Goal: Task Accomplishment & Management: Complete application form

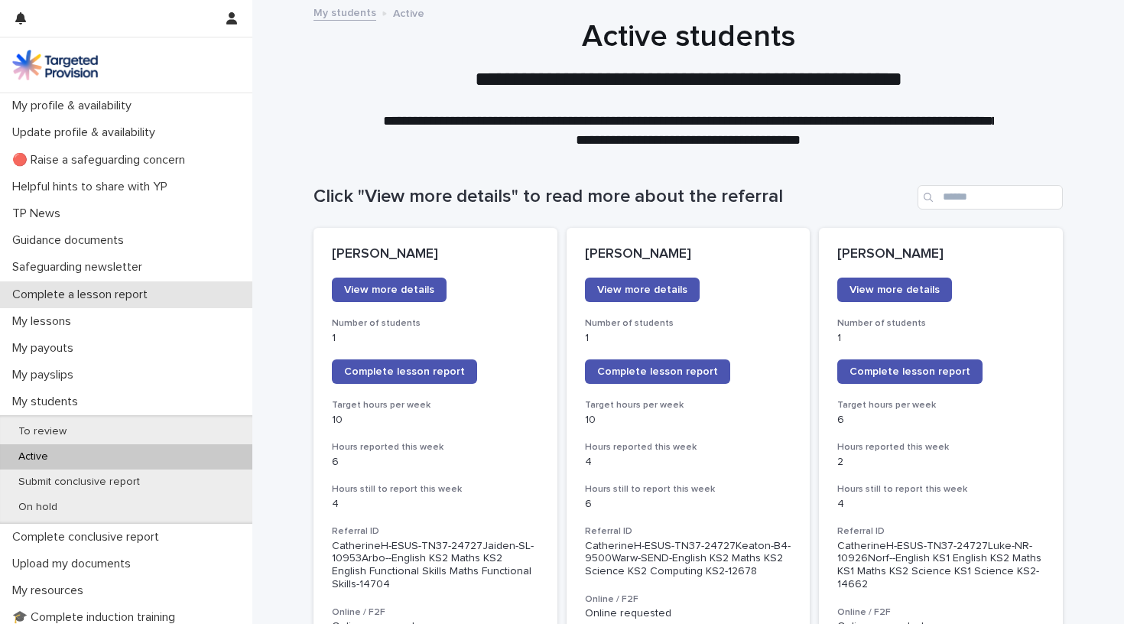
click at [103, 296] on p "Complete a lesson report" at bounding box center [83, 294] width 154 height 15
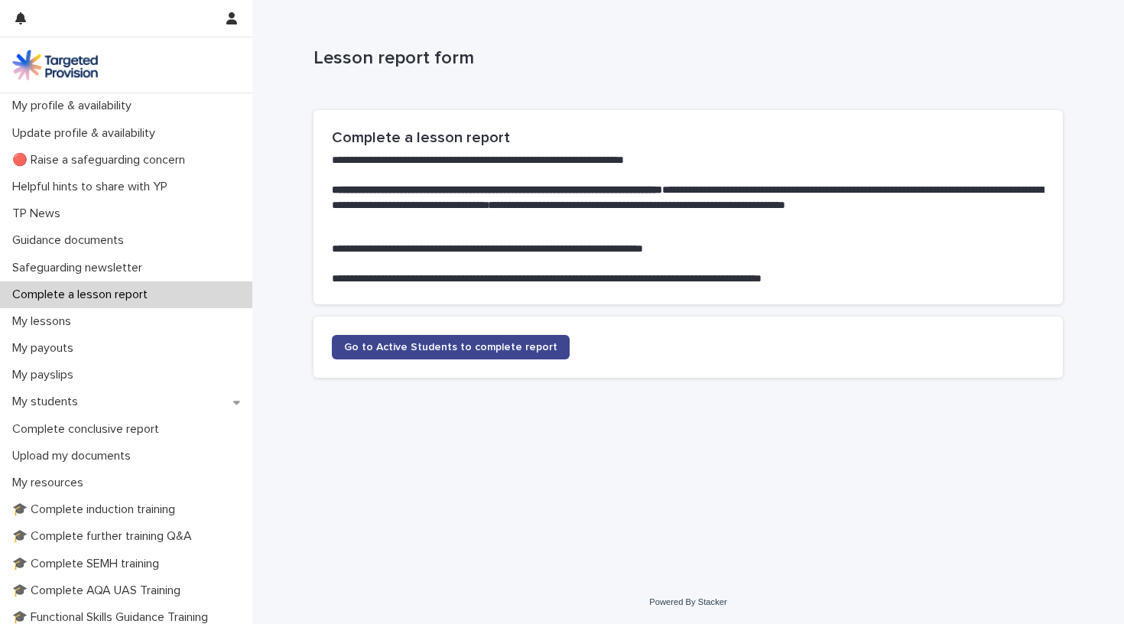
click at [403, 342] on span "Go to Active Students to complete report" at bounding box center [450, 347] width 213 height 11
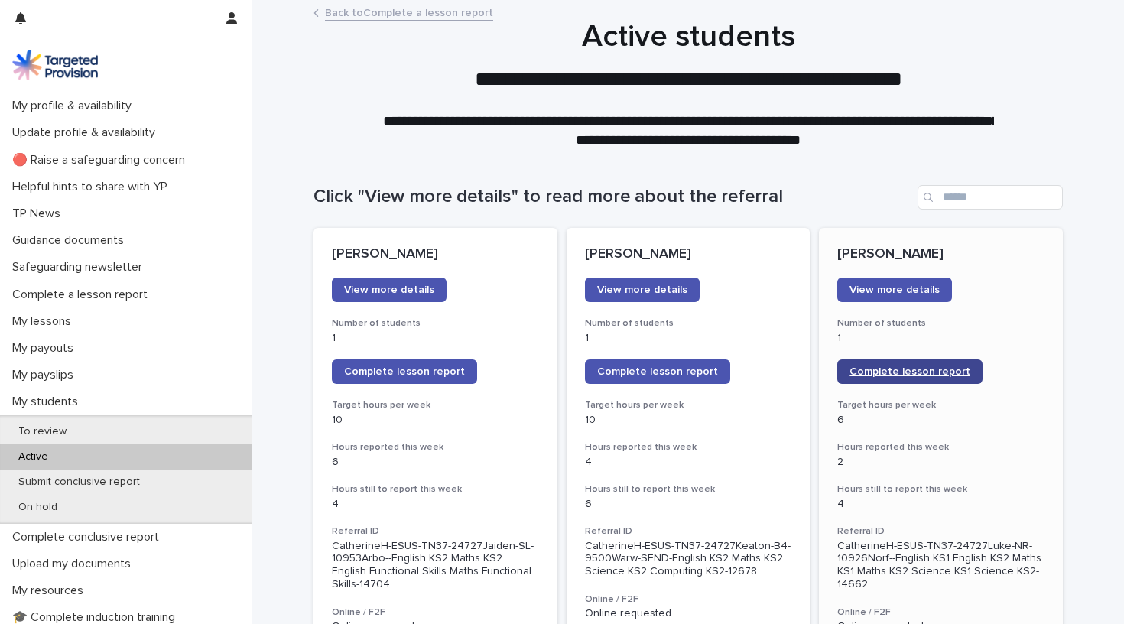
click at [892, 375] on link "Complete lesson report" at bounding box center [909, 371] width 145 height 24
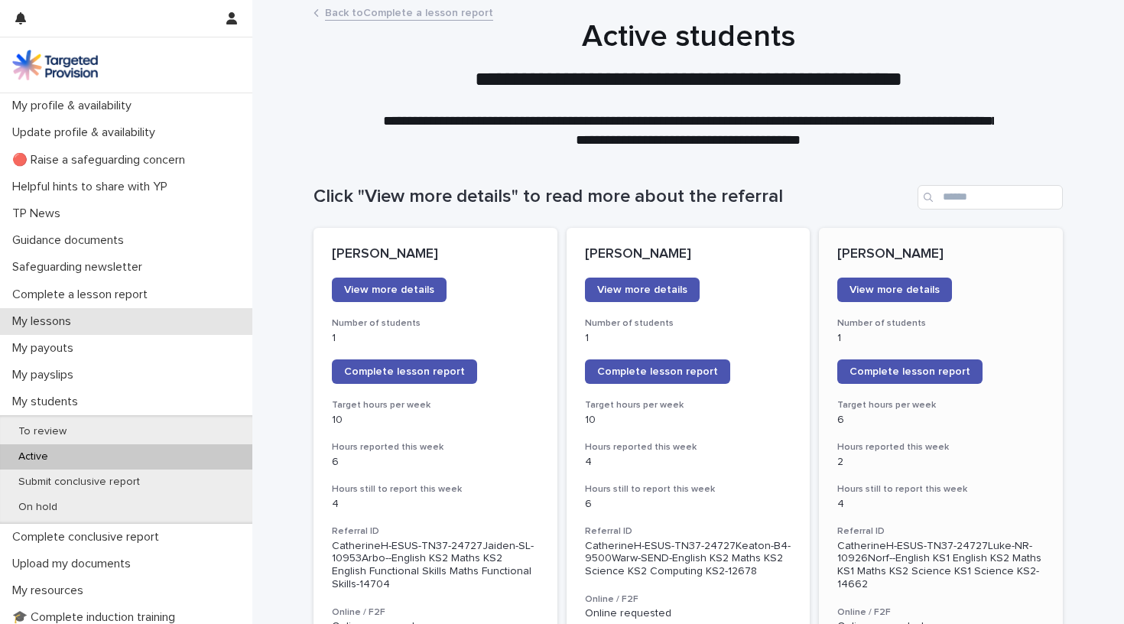
click at [57, 323] on p "My lessons" at bounding box center [44, 321] width 77 height 15
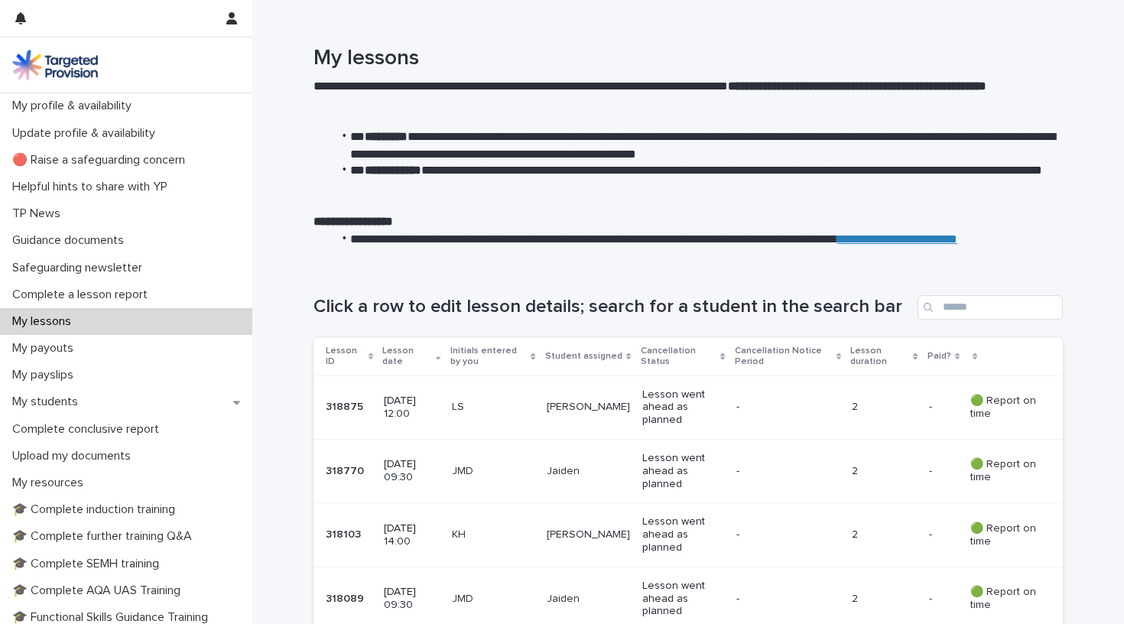
click at [109, 287] on p "Complete a lesson report" at bounding box center [83, 294] width 154 height 15
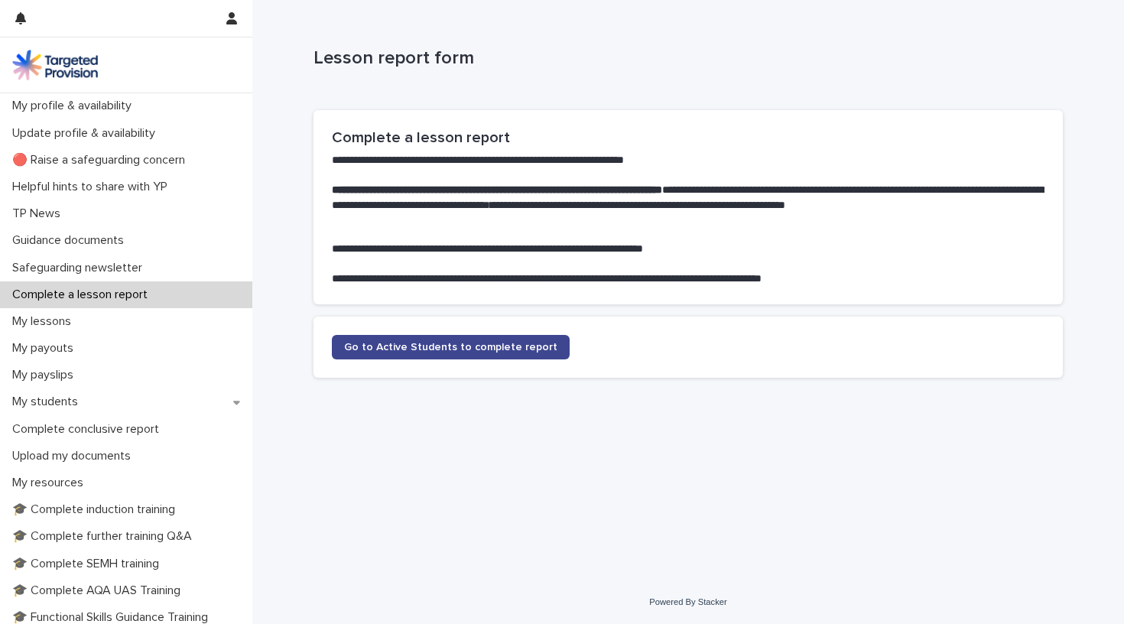
click at [512, 338] on link "Go to Active Students to complete report" at bounding box center [451, 347] width 238 height 24
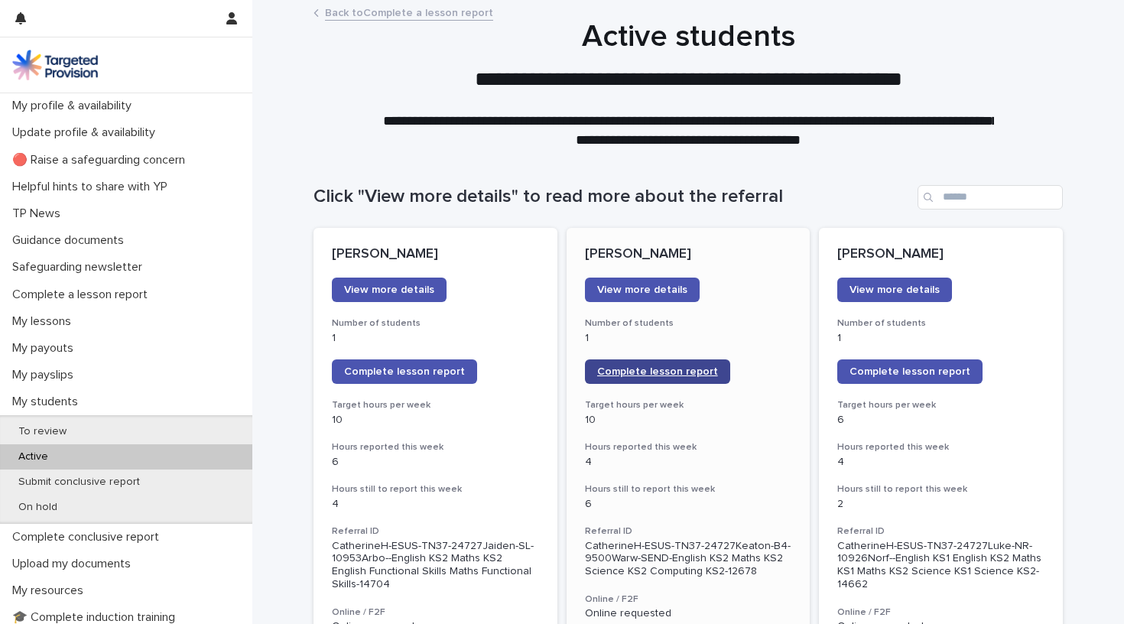
click at [636, 375] on span "Complete lesson report" at bounding box center [657, 371] width 121 height 11
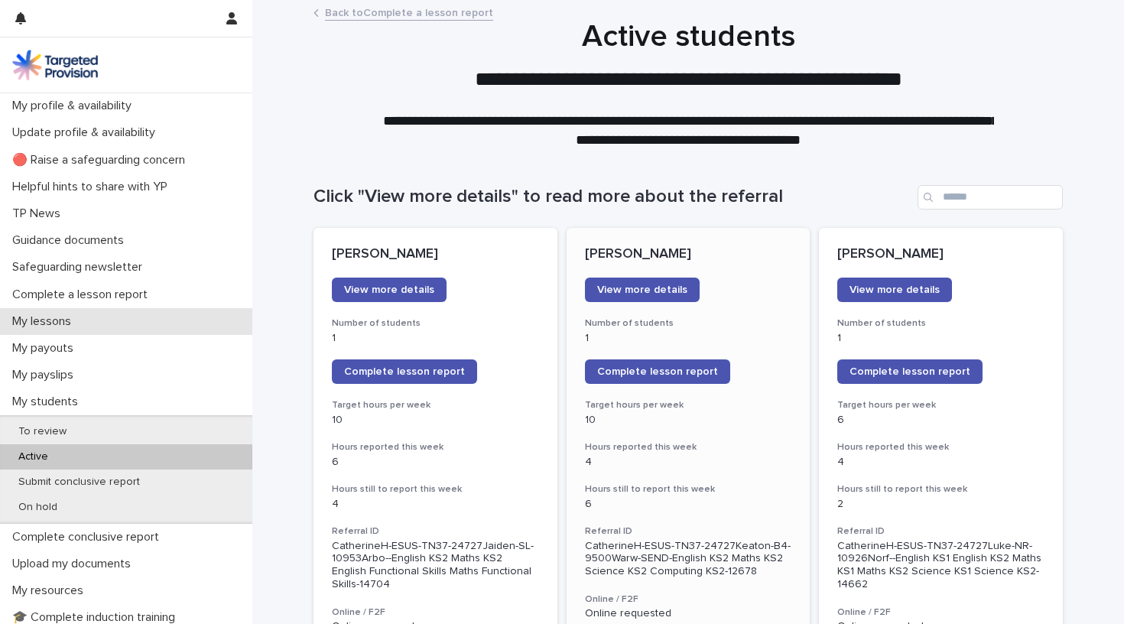
click at [77, 319] on p "My lessons" at bounding box center [44, 321] width 77 height 15
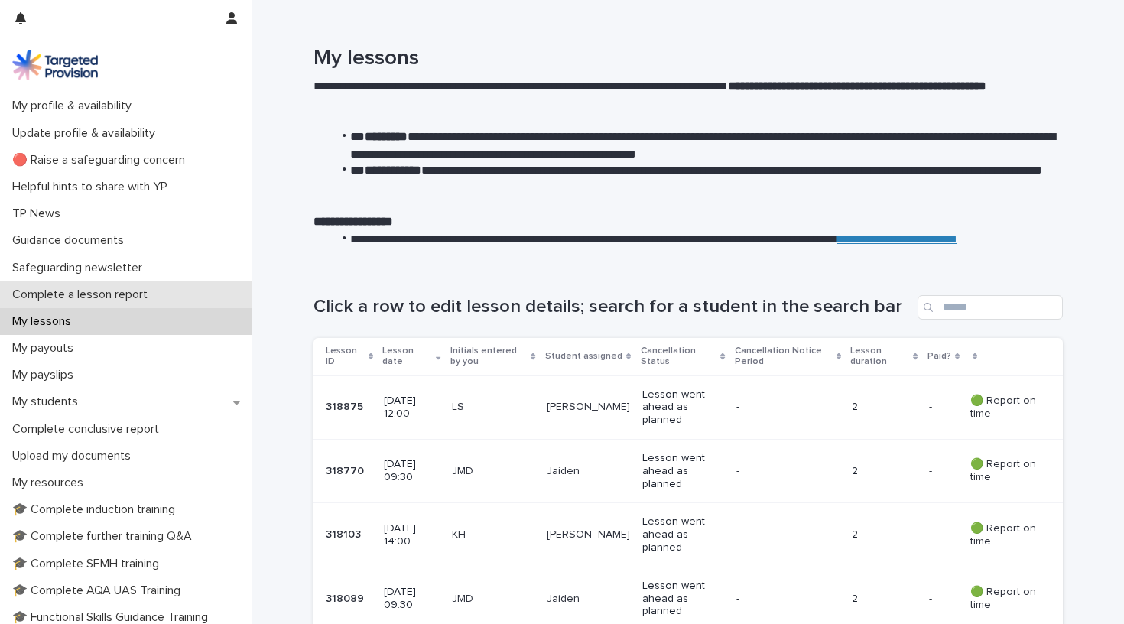
click at [87, 296] on p "Complete a lesson report" at bounding box center [83, 294] width 154 height 15
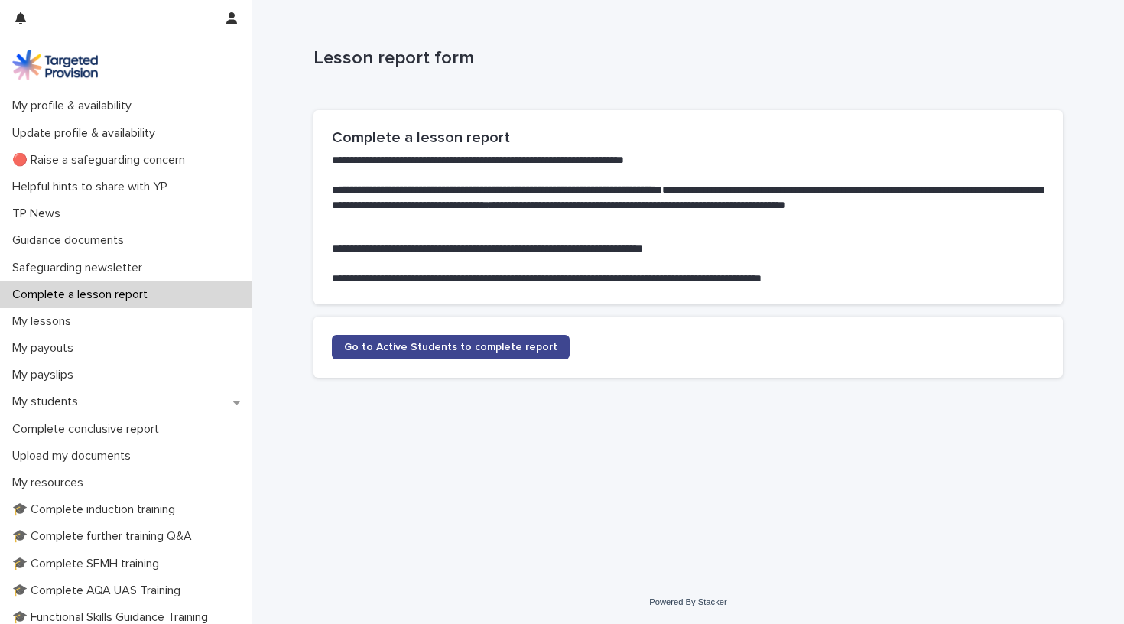
click at [400, 346] on span "Go to Active Students to complete report" at bounding box center [450, 347] width 213 height 11
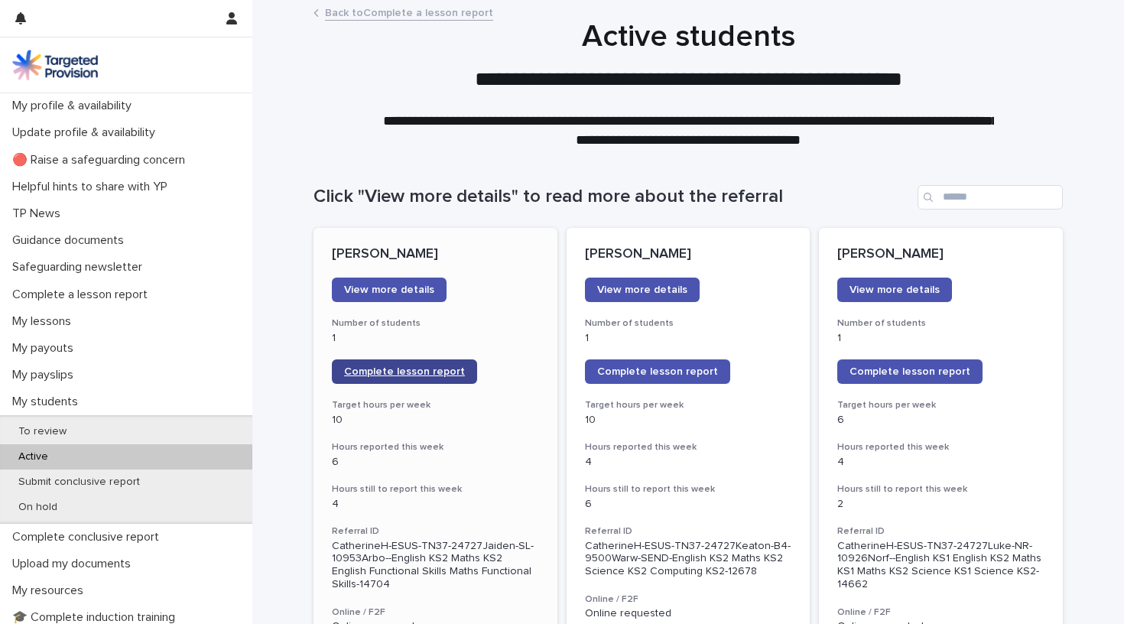
click at [411, 371] on span "Complete lesson report" at bounding box center [404, 371] width 121 height 11
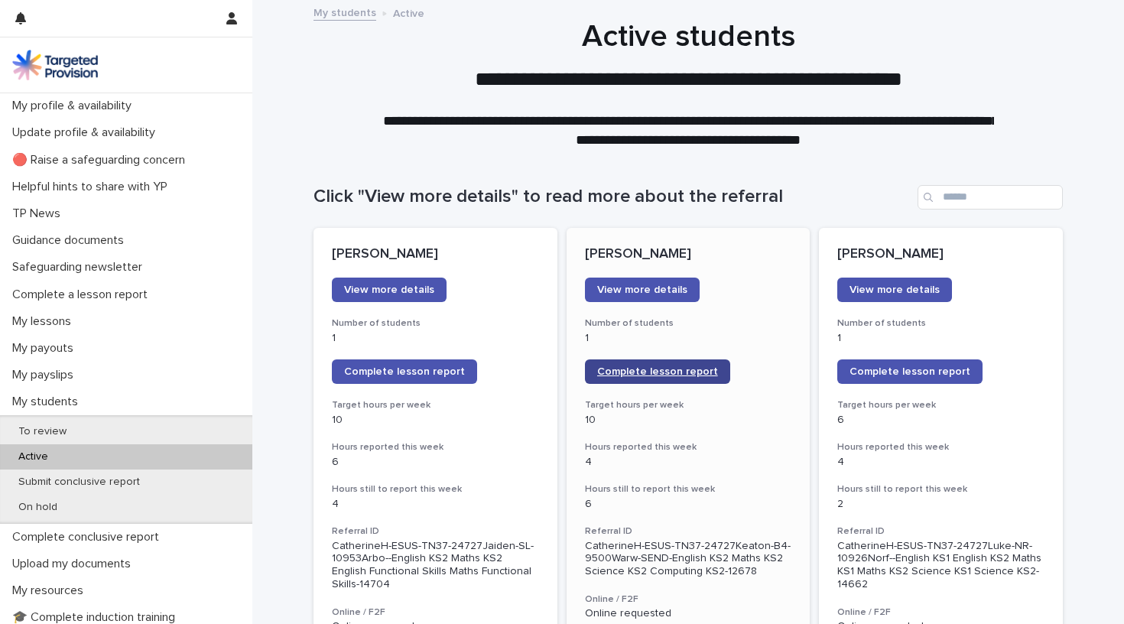
click at [639, 372] on span "Complete lesson report" at bounding box center [657, 371] width 121 height 11
click at [637, 377] on link "Complete lesson report" at bounding box center [657, 371] width 145 height 24
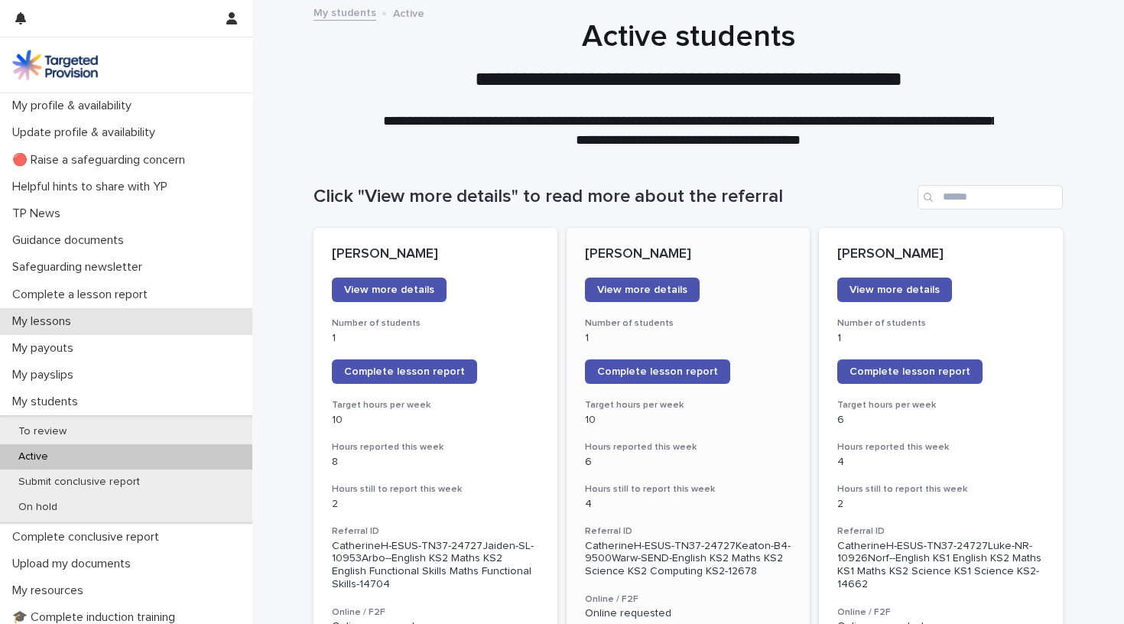
click at [73, 314] on p "My lessons" at bounding box center [44, 321] width 77 height 15
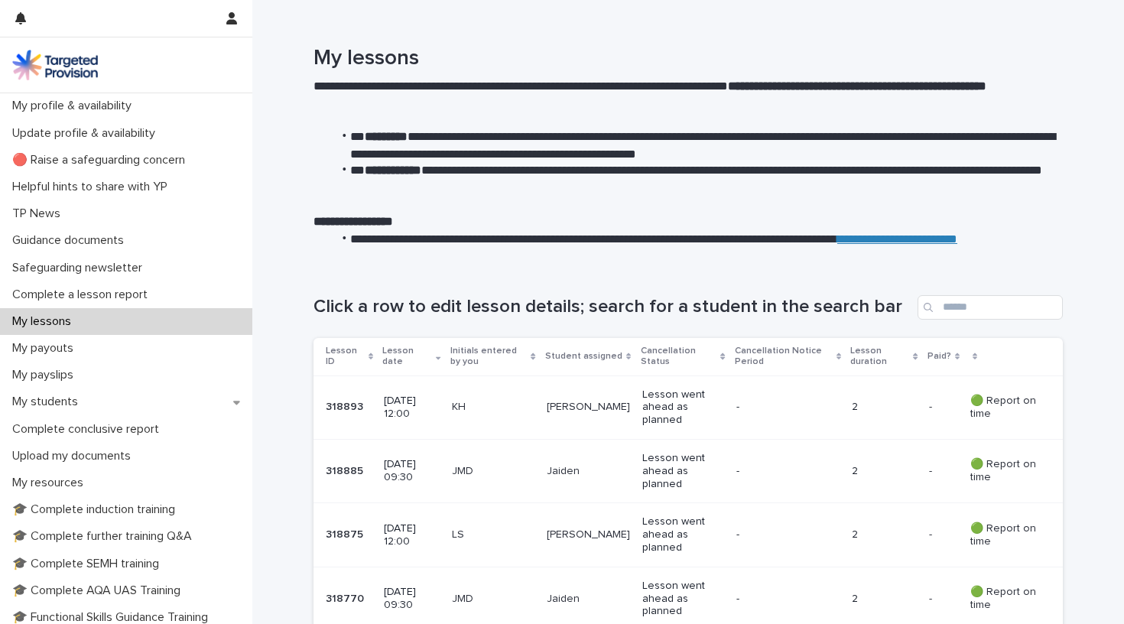
click at [1085, 193] on div "**********" at bounding box center [688, 155] width 872 height 219
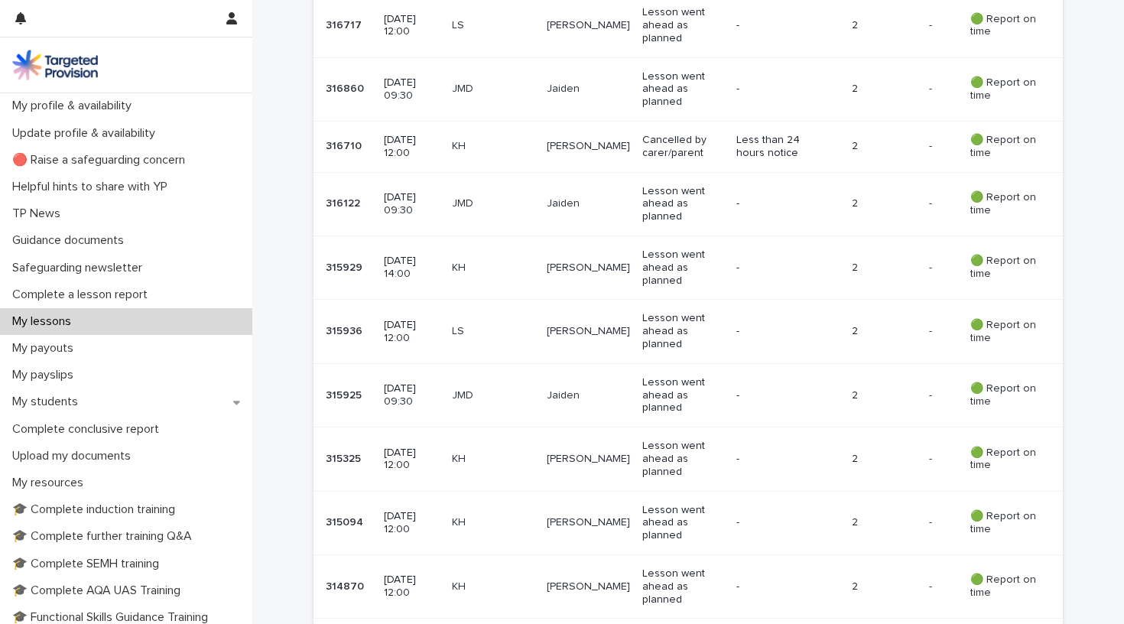
scroll to position [1289, 0]
